Goal: Task Accomplishment & Management: Use online tool/utility

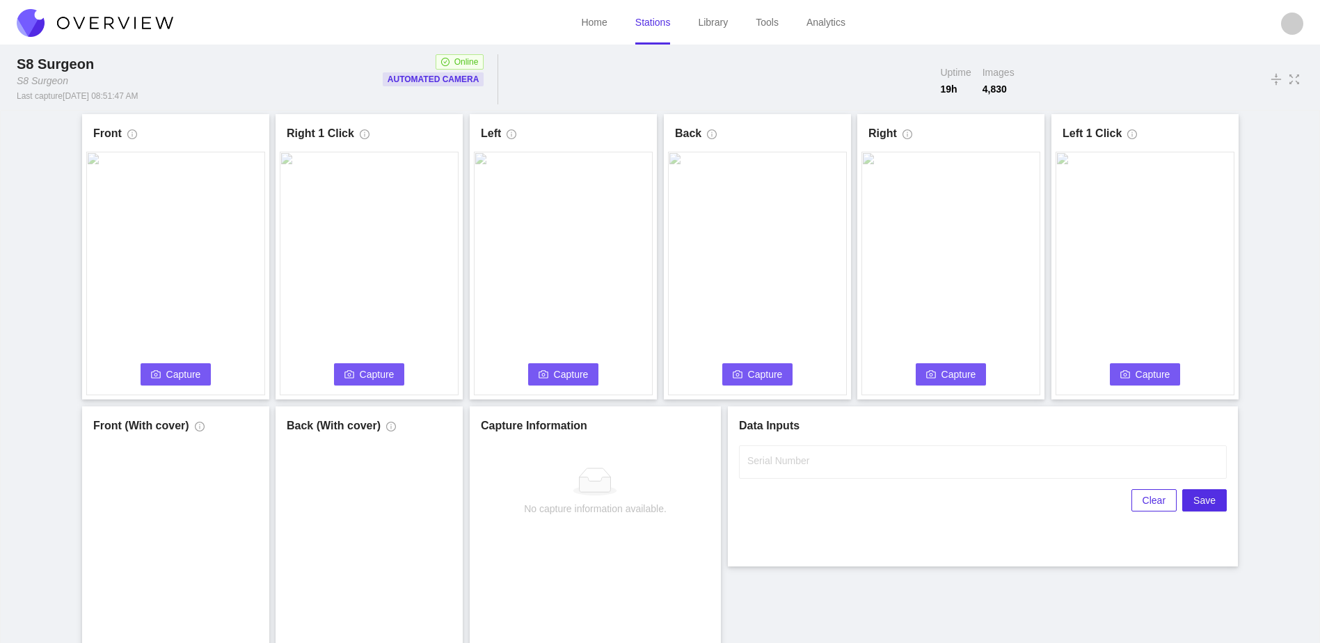
scroll to position [77, 0]
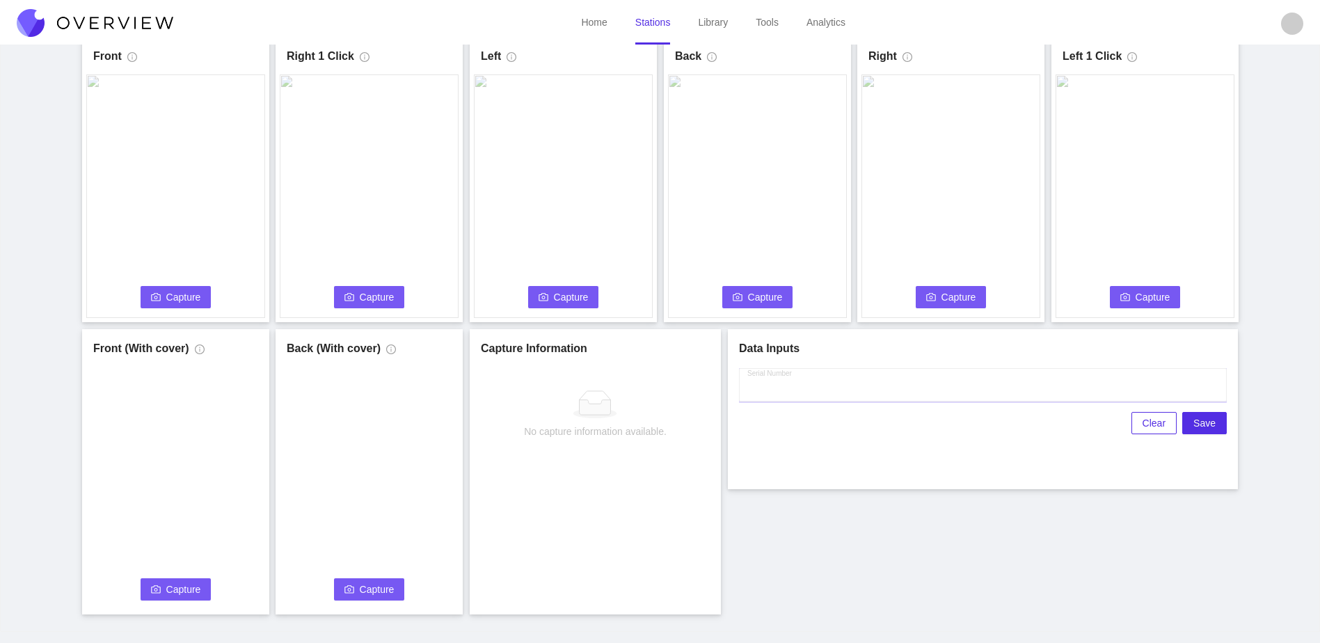
click at [824, 393] on input "Serial Number" at bounding box center [983, 384] width 488 height 33
click at [189, 300] on span "Capture" at bounding box center [183, 296] width 35 height 15
click at [809, 385] on input "Serial Number" at bounding box center [983, 384] width 488 height 33
type input "25-5122"
click at [766, 557] on div "Front Capture in progress Connecting... Please wait for the camera to connect..…" at bounding box center [659, 325] width 1285 height 577
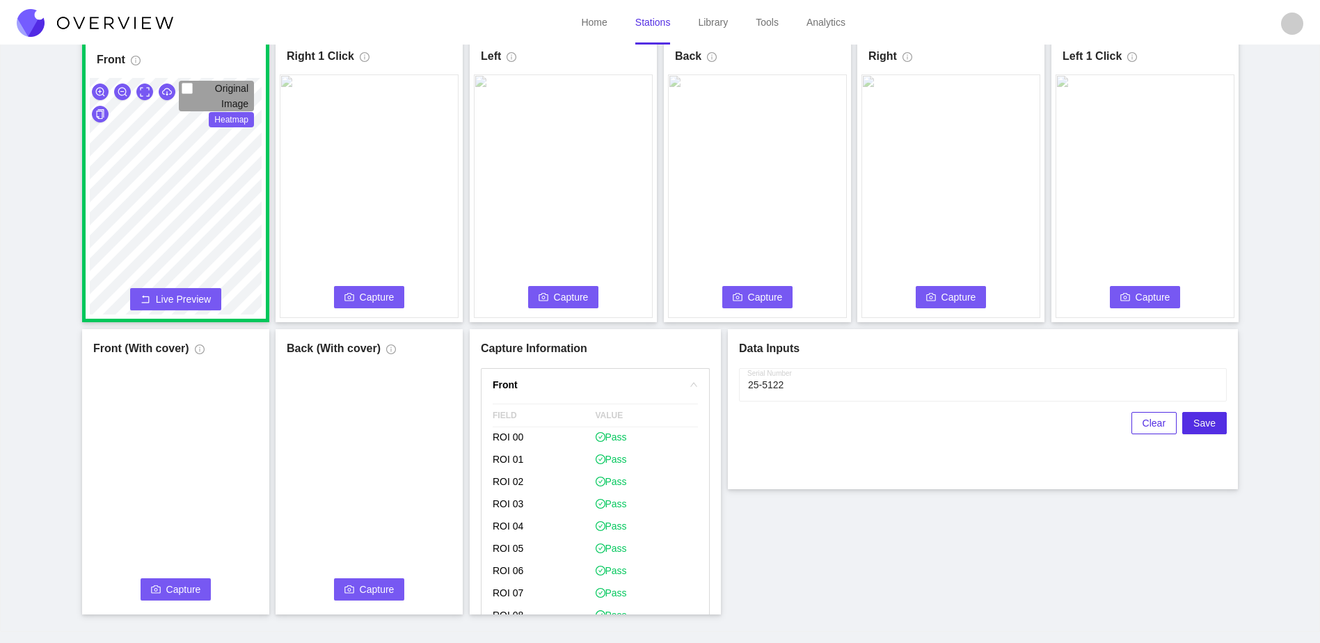
click at [386, 289] on span "Capture" at bounding box center [377, 296] width 35 height 15
click at [573, 288] on button "Capture" at bounding box center [563, 297] width 71 height 22
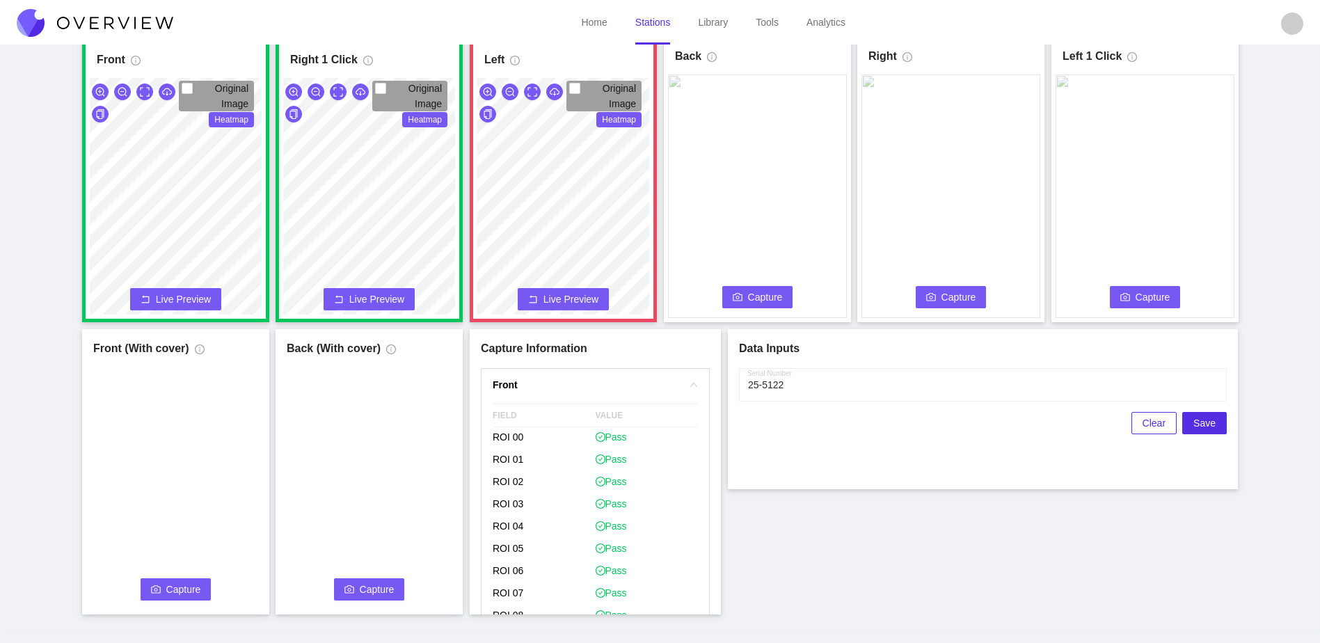
click at [755, 298] on span "Capture" at bounding box center [765, 296] width 35 height 15
click at [945, 298] on span "Capture" at bounding box center [958, 296] width 35 height 15
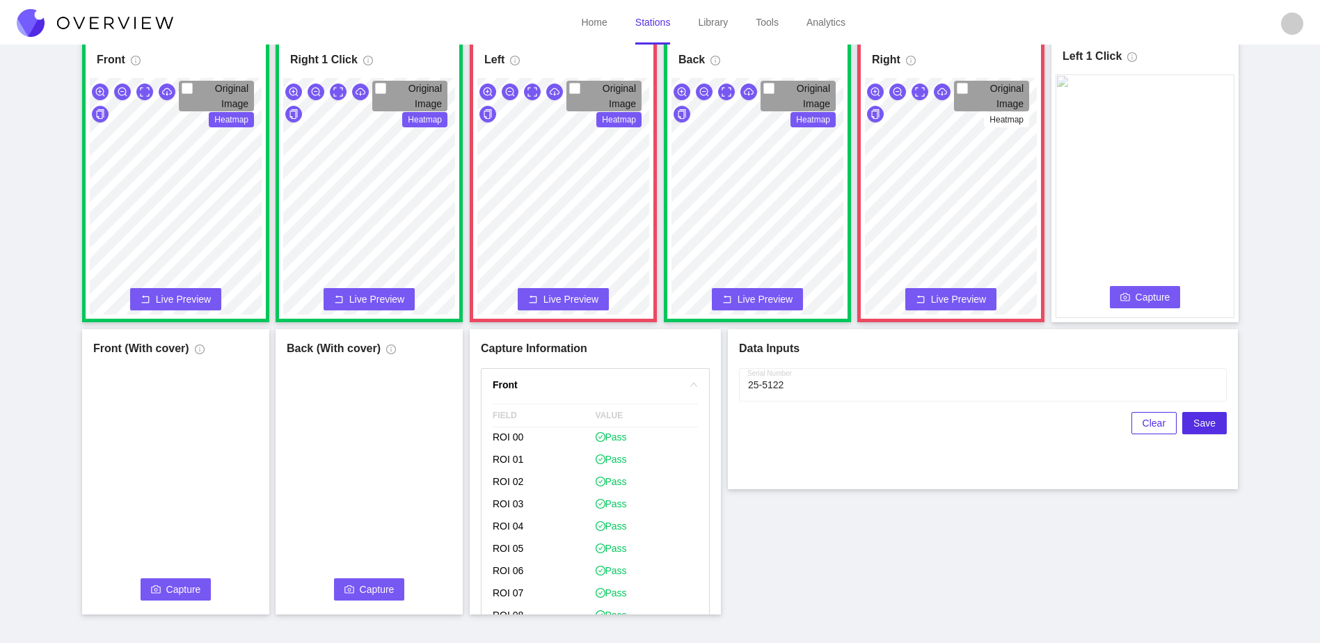
click at [1122, 292] on icon "camera" at bounding box center [1125, 297] width 10 height 10
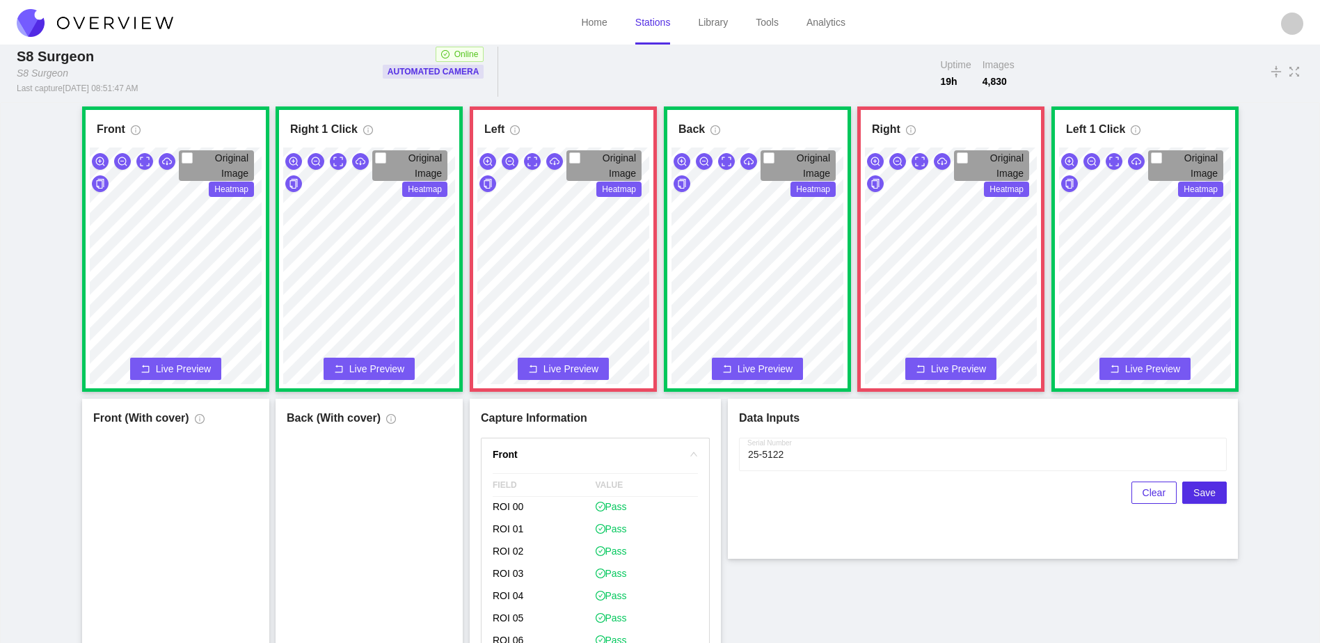
click at [570, 362] on span "Live Preview" at bounding box center [570, 369] width 55 height 14
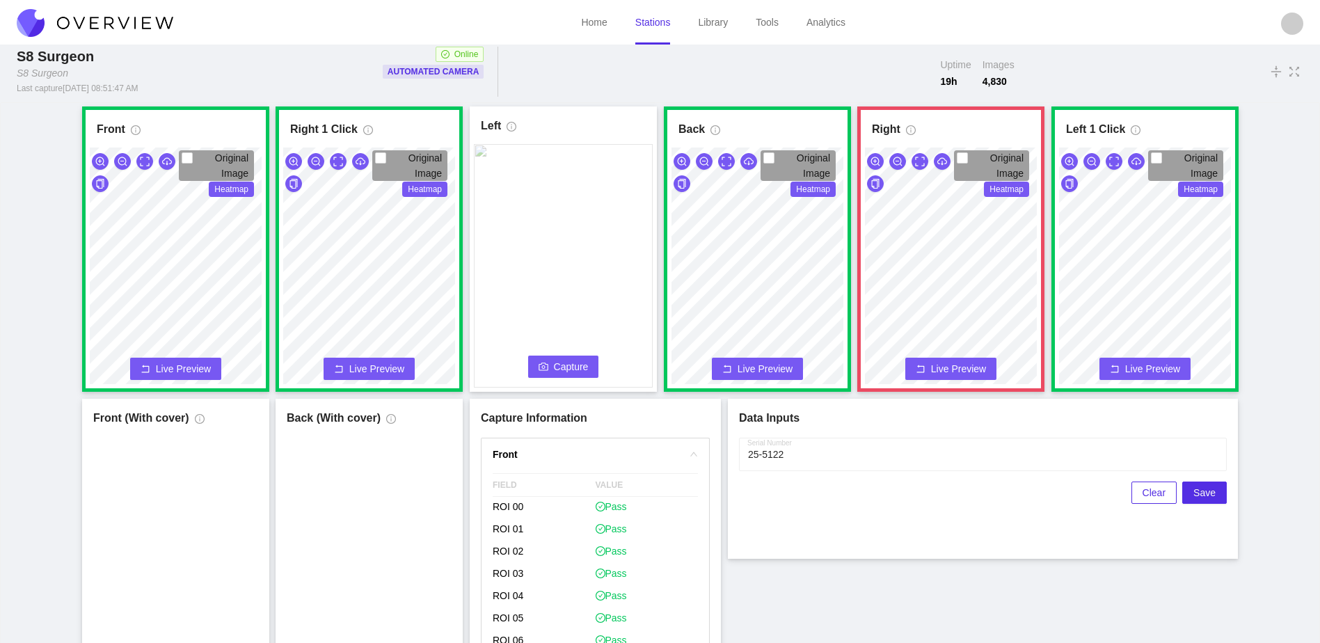
click at [570, 362] on span "Capture" at bounding box center [571, 366] width 35 height 15
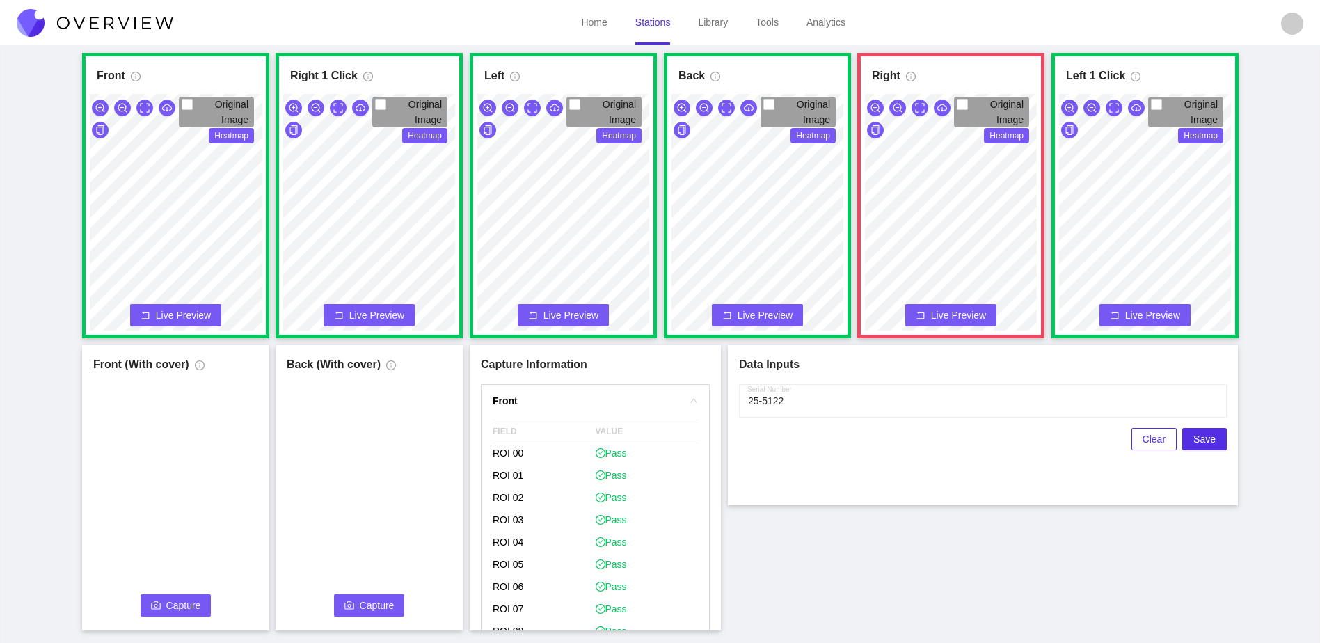
scroll to position [77, 0]
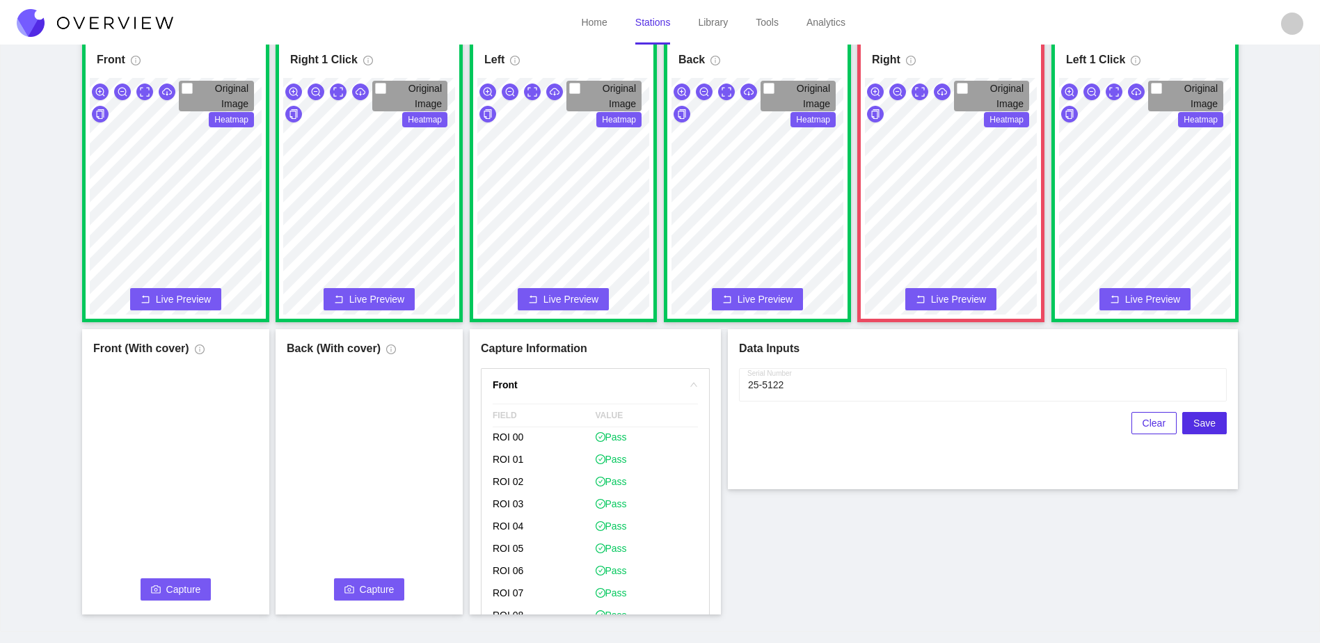
click at [192, 589] on span "Capture" at bounding box center [183, 589] width 35 height 15
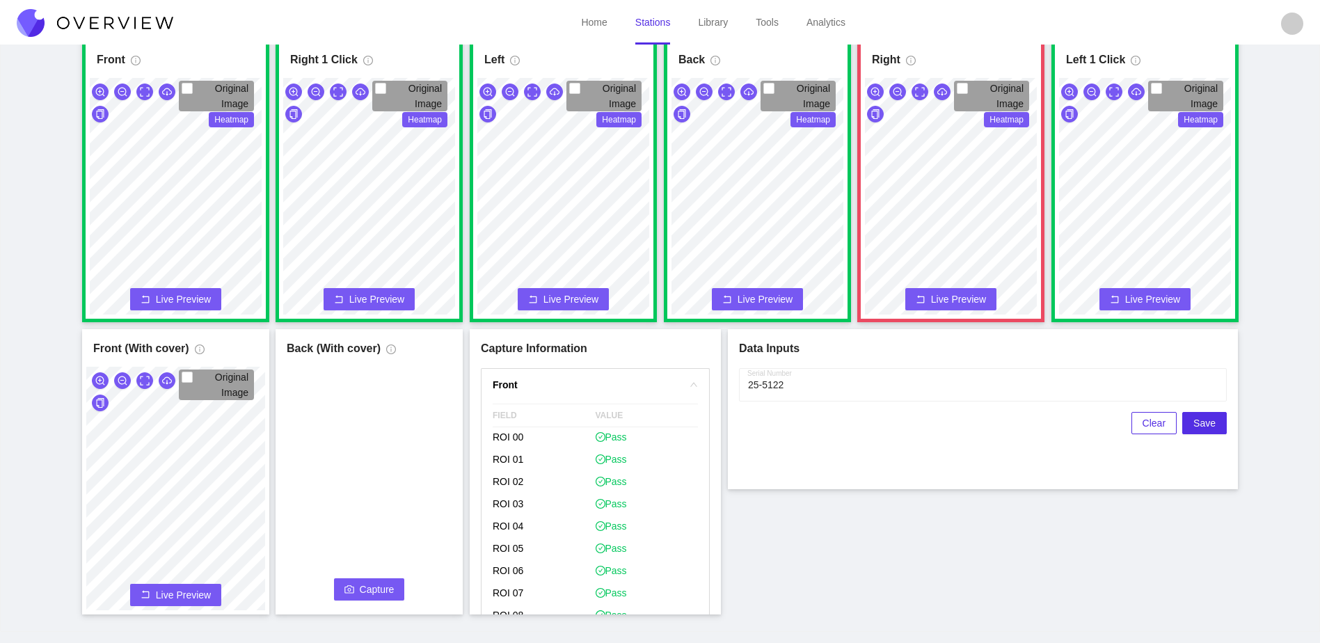
click at [395, 593] on button "Capture" at bounding box center [369, 589] width 71 height 22
